Goal: Task Accomplishment & Management: Use online tool/utility

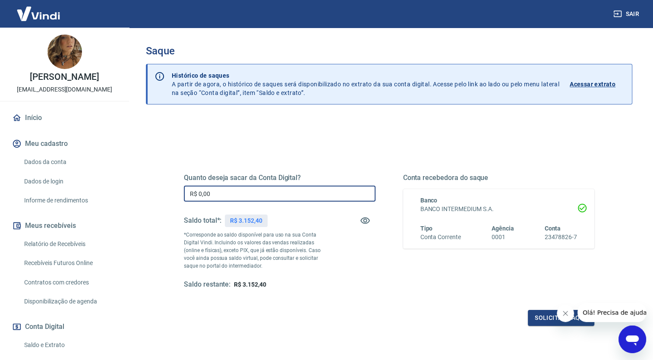
click at [219, 194] on input "R$ 0,00" at bounding box center [280, 194] width 192 height 16
type input "R$ 3.152,40"
click at [533, 324] on button "Solicitar saque" at bounding box center [561, 318] width 66 height 16
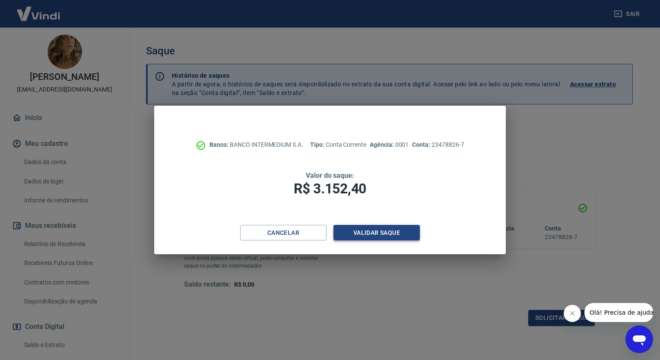
click at [373, 232] on button "Validar saque" at bounding box center [376, 233] width 86 height 16
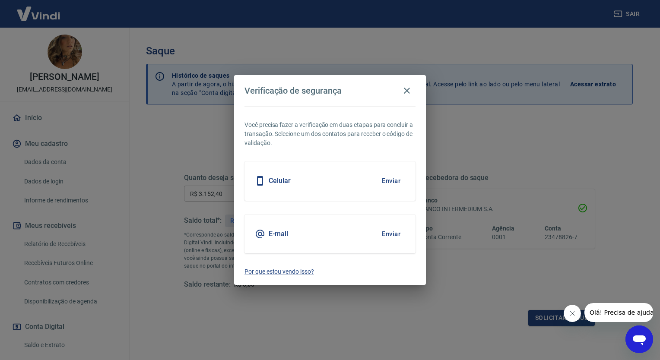
click at [390, 233] on button "Enviar" at bounding box center [391, 234] width 28 height 18
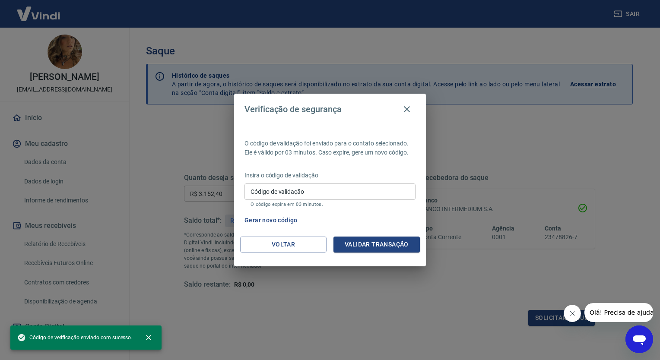
click at [288, 198] on input "Código de validação" at bounding box center [329, 192] width 171 height 16
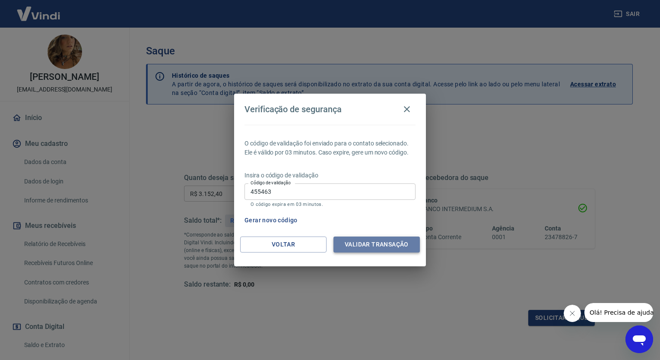
click at [390, 246] on button "Validar transação" at bounding box center [376, 245] width 86 height 16
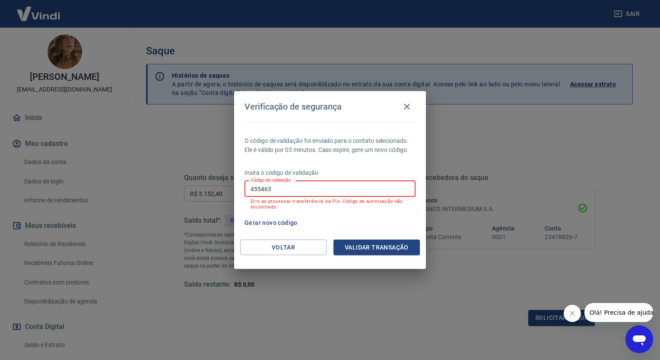
click at [310, 191] on input "455463" at bounding box center [329, 189] width 171 height 16
type input "4"
type input "455463"
click at [374, 248] on button "Validar transação" at bounding box center [376, 248] width 86 height 16
click at [290, 243] on button "Voltar" at bounding box center [283, 248] width 86 height 16
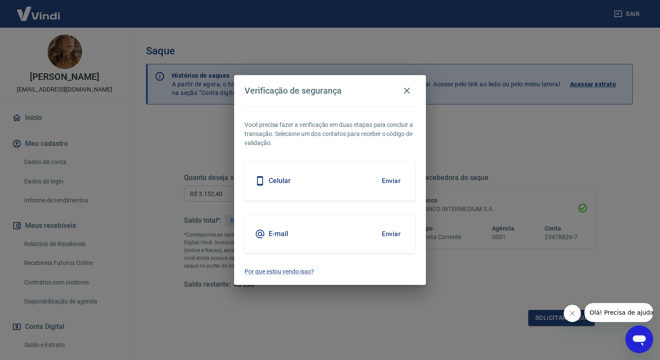
click at [390, 233] on button "Enviar" at bounding box center [391, 234] width 28 height 18
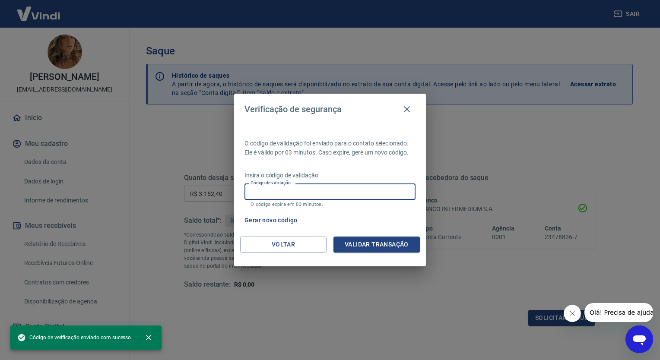
click at [313, 191] on input "Código de validação" at bounding box center [329, 192] width 171 height 16
paste input "491142"
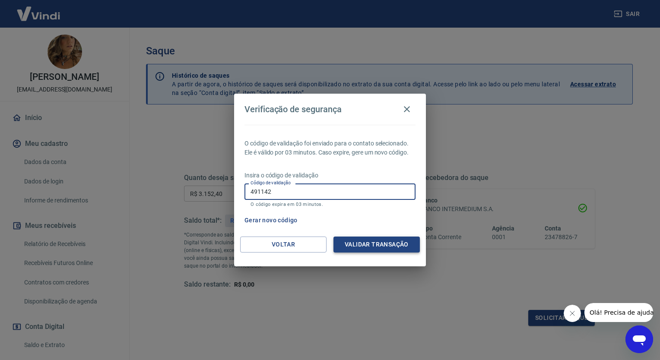
type input "491142"
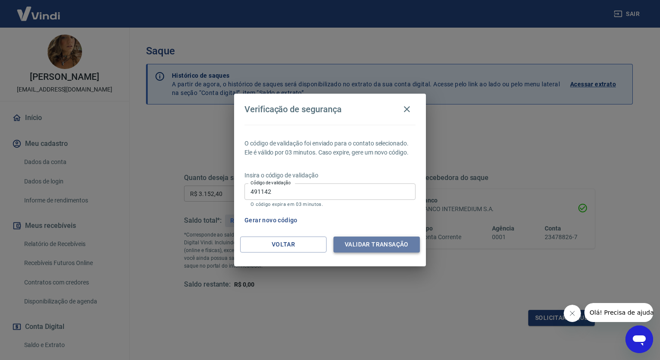
click at [363, 247] on button "Validar transação" at bounding box center [376, 245] width 86 height 16
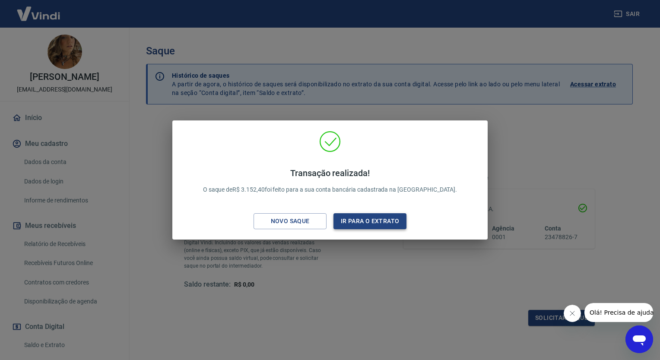
click at [369, 223] on button "Ir para o extrato" at bounding box center [369, 221] width 73 height 16
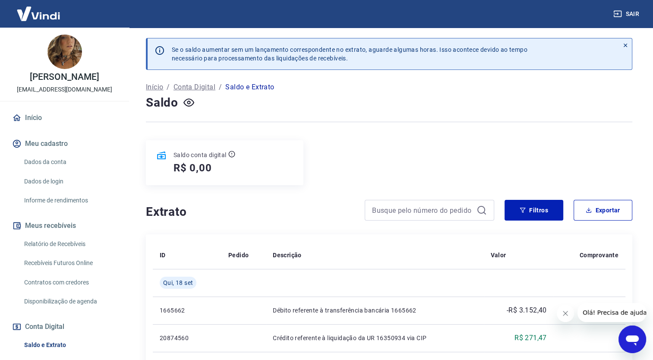
click at [404, 151] on div "Saldo conta digital R$ 0,00" at bounding box center [389, 162] width 487 height 45
